Goal: Information Seeking & Learning: Learn about a topic

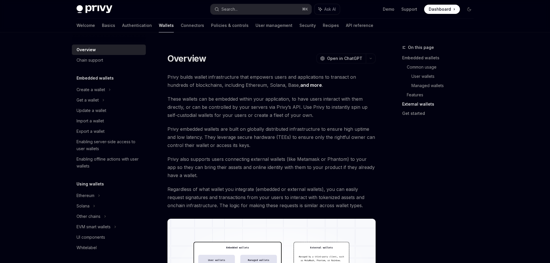
scroll to position [843, 0]
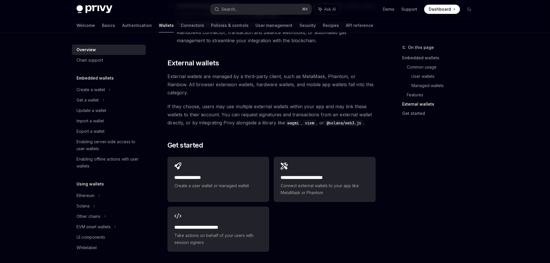
click at [312, 72] on span "External wallets are managed by a third-party client, such as MetaMask, Phantom…" at bounding box center [272, 84] width 208 height 24
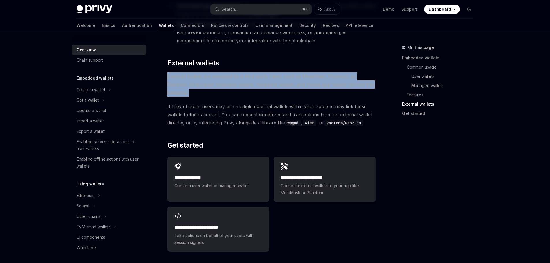
click at [312, 72] on span "External wallets are managed by a third-party client, such as MetaMask, Phantom…" at bounding box center [272, 84] width 208 height 24
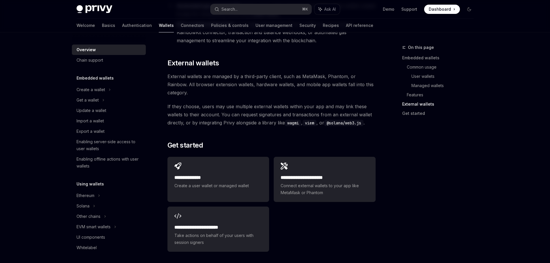
click at [362, 72] on span "External wallets are managed by a third-party client, such as MetaMask, Phantom…" at bounding box center [272, 84] width 208 height 24
drag, startPoint x: 429, startPoint y: 137, endPoint x: 413, endPoint y: 132, distance: 17.1
click at [398, 129] on div "On this page Embedded wallets Common usage User wallets Managed wallets Feature…" at bounding box center [435, 153] width 88 height 219
click at [275, 102] on span "If they choose, users may use multiple external wallets within your app and may…" at bounding box center [272, 114] width 208 height 24
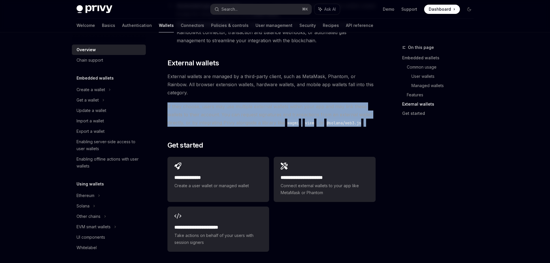
click at [275, 102] on span "If they choose, users may use multiple external wallets within your app and may…" at bounding box center [272, 114] width 208 height 24
click at [369, 102] on span "If they choose, users may use multiple external wallets within your app and may…" at bounding box center [272, 114] width 208 height 24
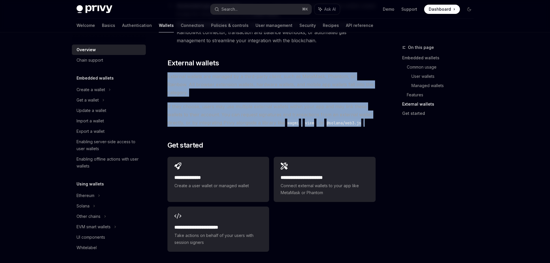
drag, startPoint x: 382, startPoint y: 91, endPoint x: 166, endPoint y: 51, distance: 219.5
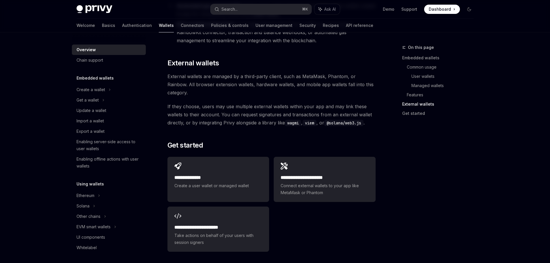
click at [181, 72] on span "External wallets are managed by a third-party client, such as MetaMask, Phantom…" at bounding box center [272, 84] width 208 height 24
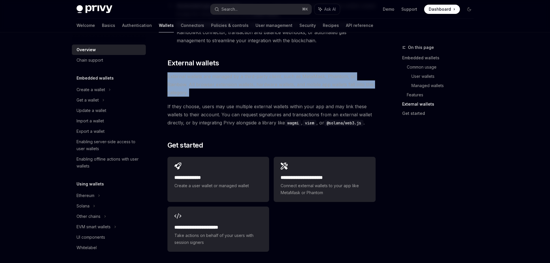
click at [181, 72] on span "External wallets are managed by a third-party client, such as MetaMask, Phantom…" at bounding box center [272, 84] width 208 height 24
click at [289, 72] on span "External wallets are managed by a third-party client, such as MetaMask, Phantom…" at bounding box center [272, 84] width 208 height 24
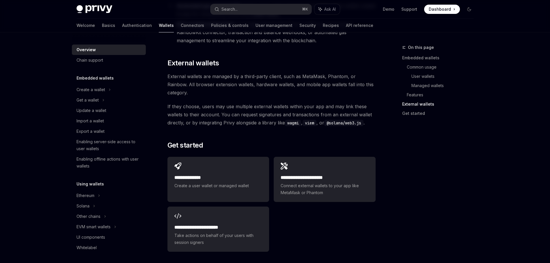
click at [227, 72] on span "External wallets are managed by a third-party client, such as MetaMask, Phantom…" at bounding box center [272, 84] width 208 height 24
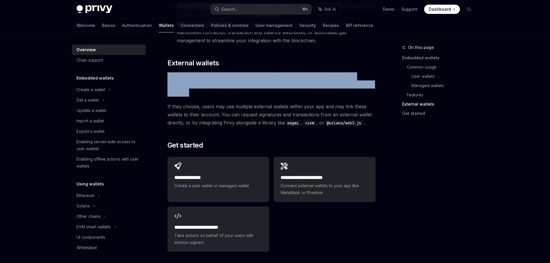
click at [227, 72] on span "External wallets are managed by a third-party client, such as MetaMask, Phantom…" at bounding box center [272, 84] width 208 height 24
click at [339, 72] on span "External wallets are managed by a third-party client, such as MetaMask, Phantom…" at bounding box center [272, 84] width 208 height 24
